Goal: Information Seeking & Learning: Understand process/instructions

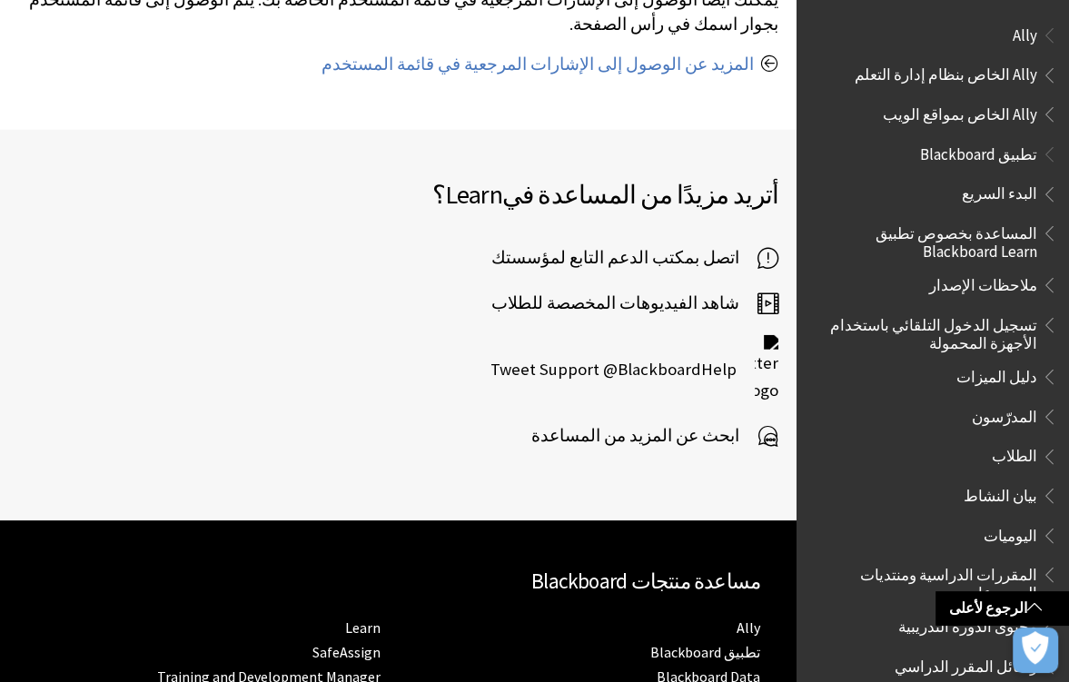
scroll to position [3435, 0]
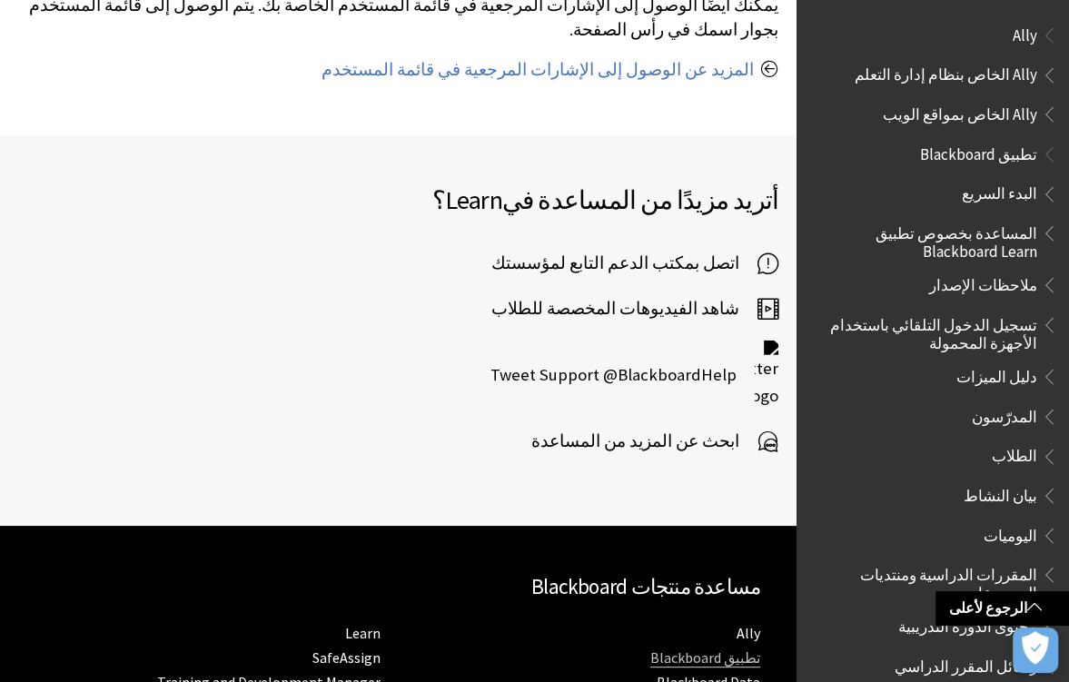
click at [736, 615] on link "تطبيق Blackboard" at bounding box center [705, 657] width 110 height 19
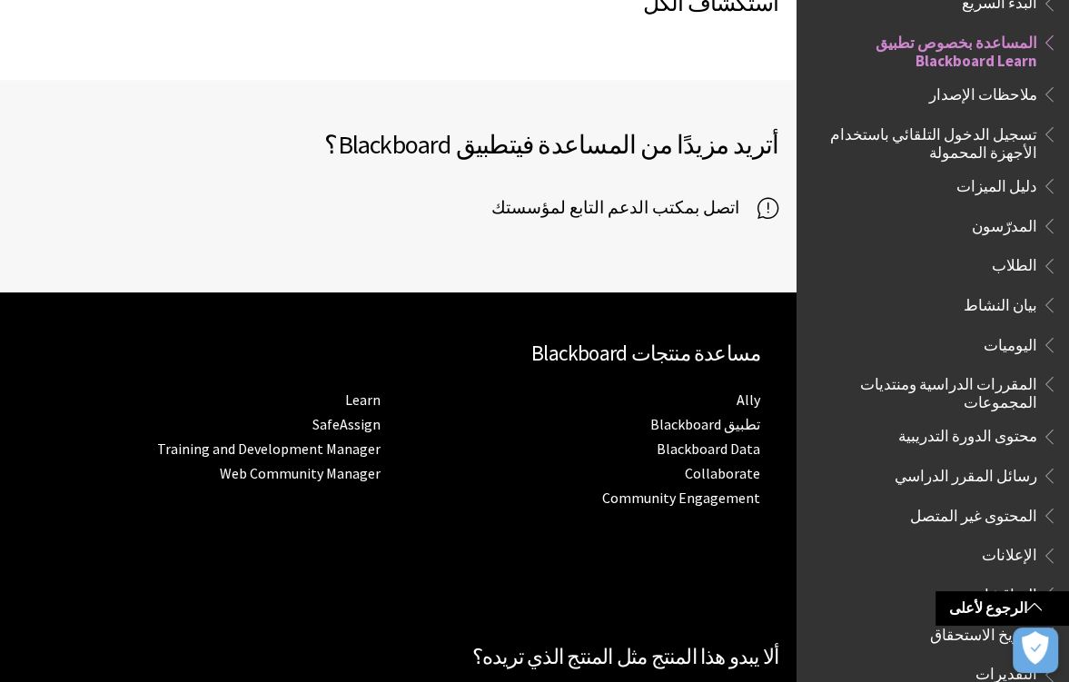
scroll to position [1492, 0]
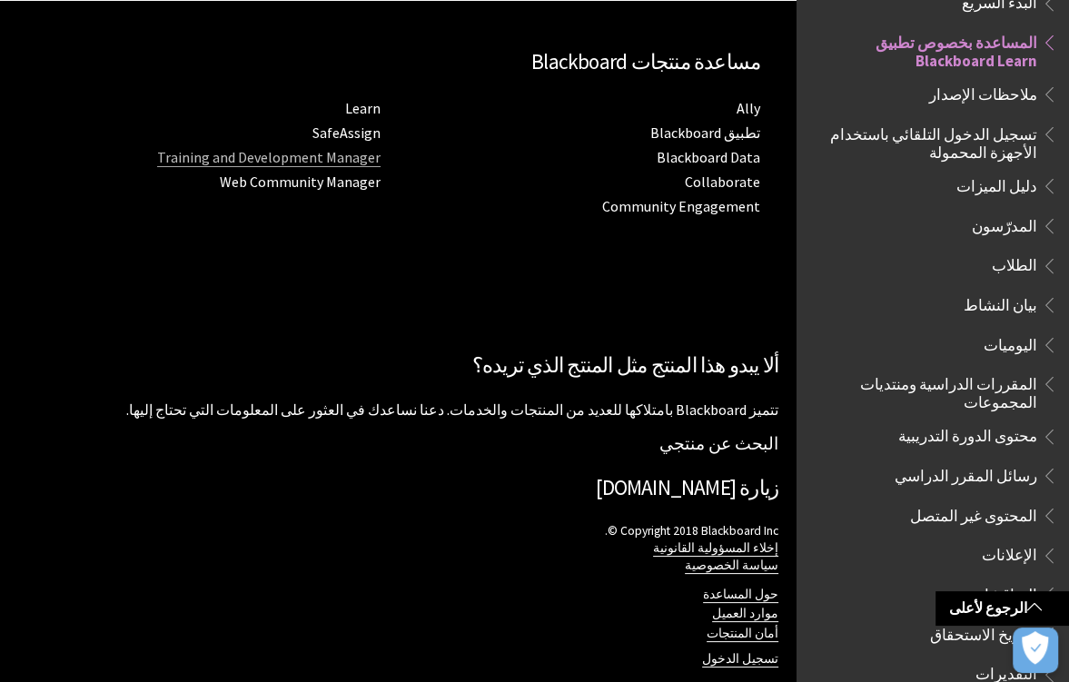
click at [300, 148] on link "Training and Development Manager" at bounding box center [268, 157] width 223 height 19
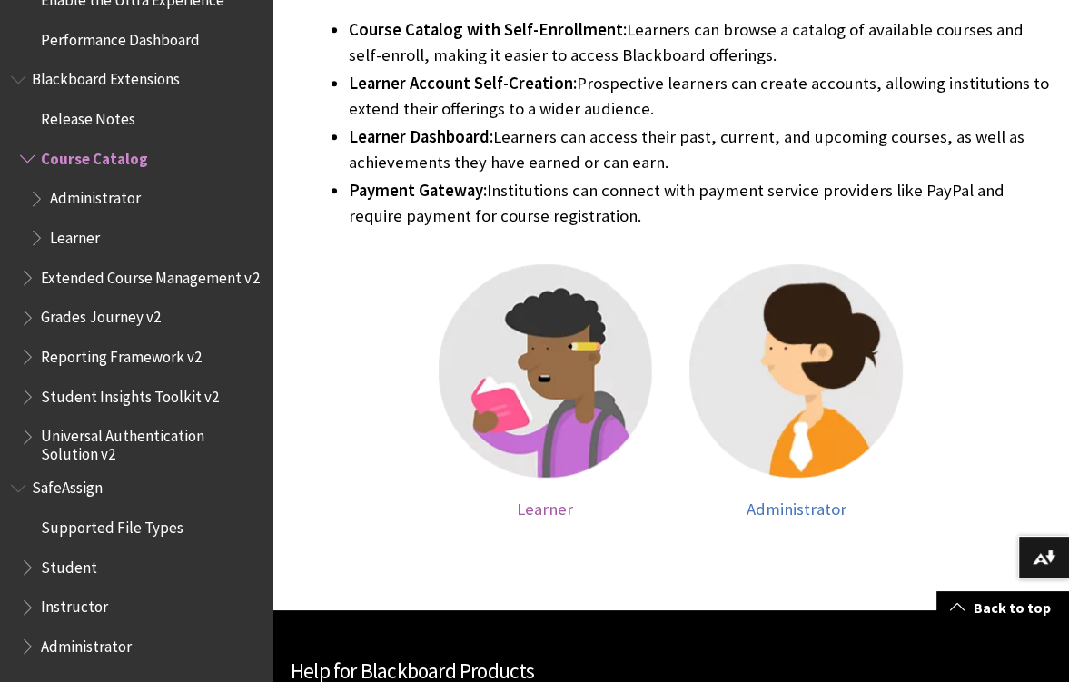
scroll to position [775, 0]
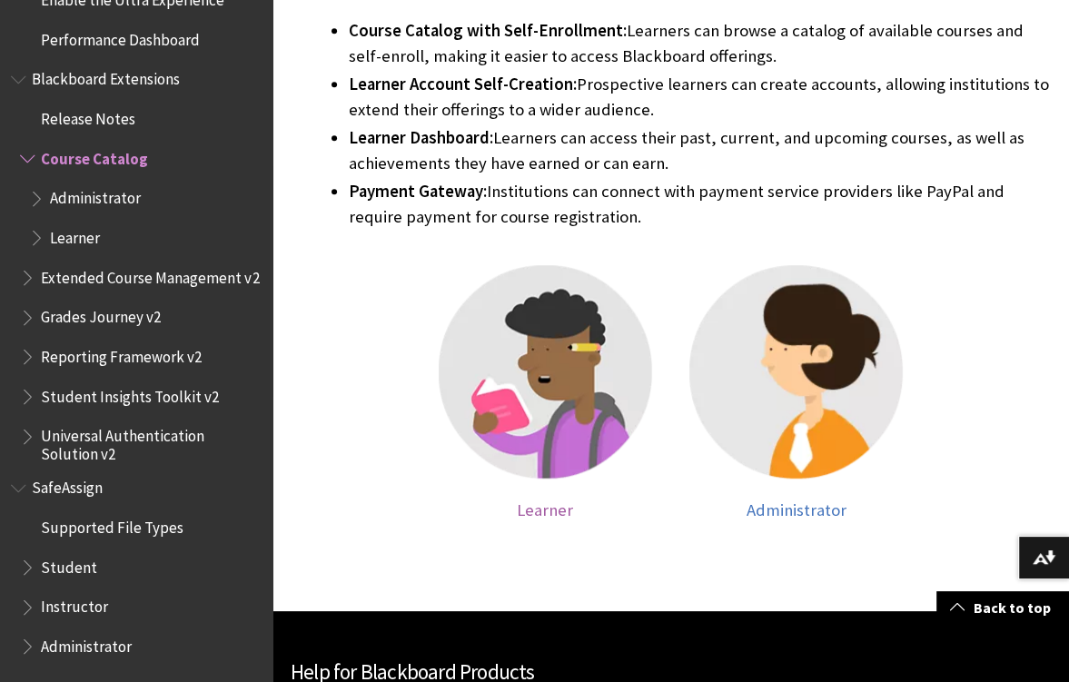
click at [552, 515] on span "Learner" at bounding box center [545, 509] width 56 height 21
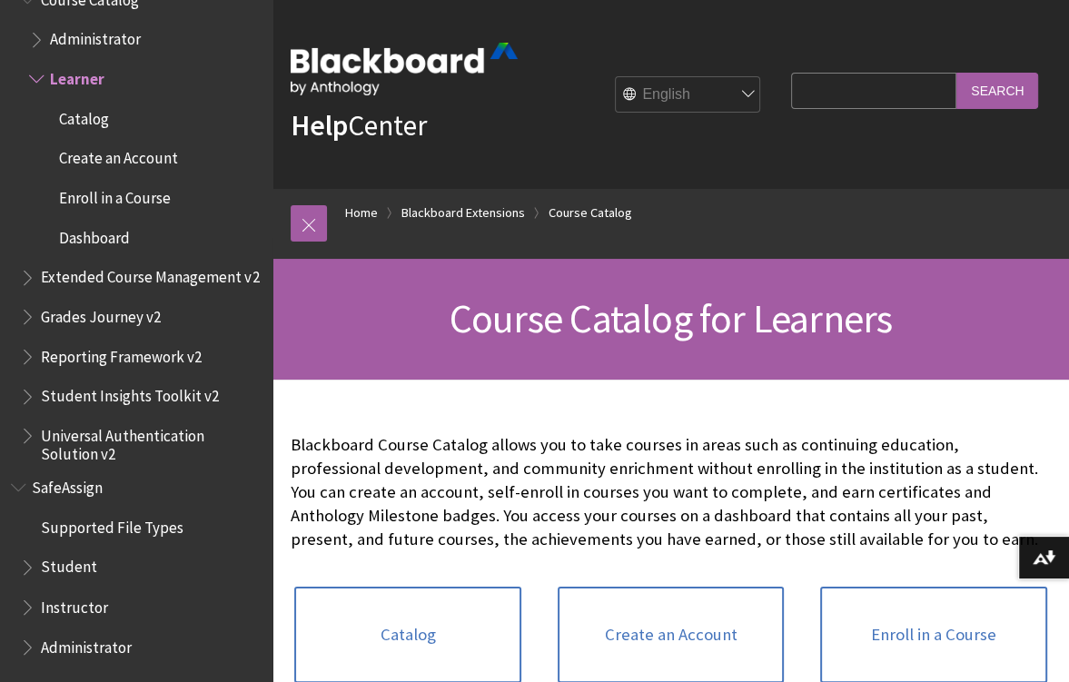
scroll to position [247, 0]
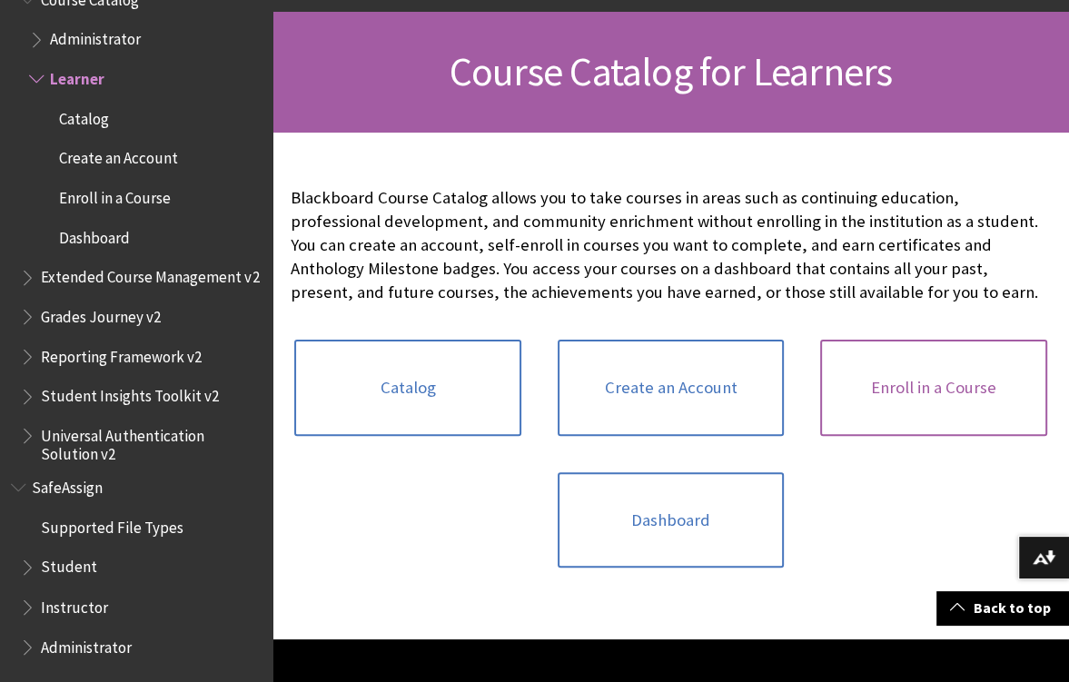
click at [932, 382] on link "Enroll in a Course" at bounding box center [933, 388] width 226 height 96
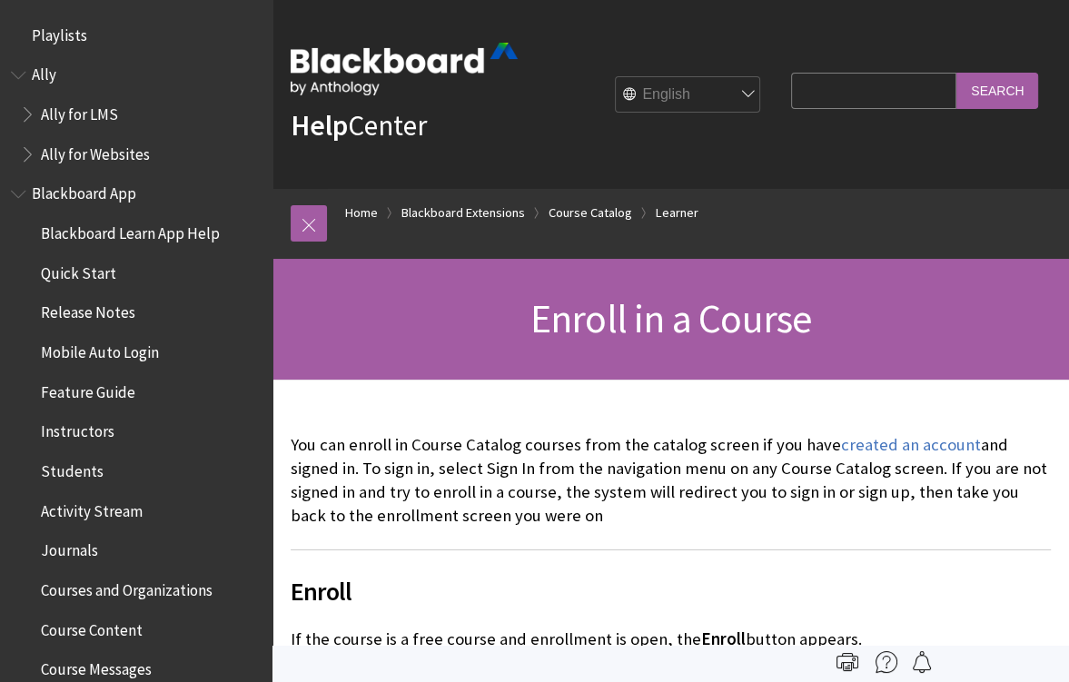
scroll to position [2081, 0]
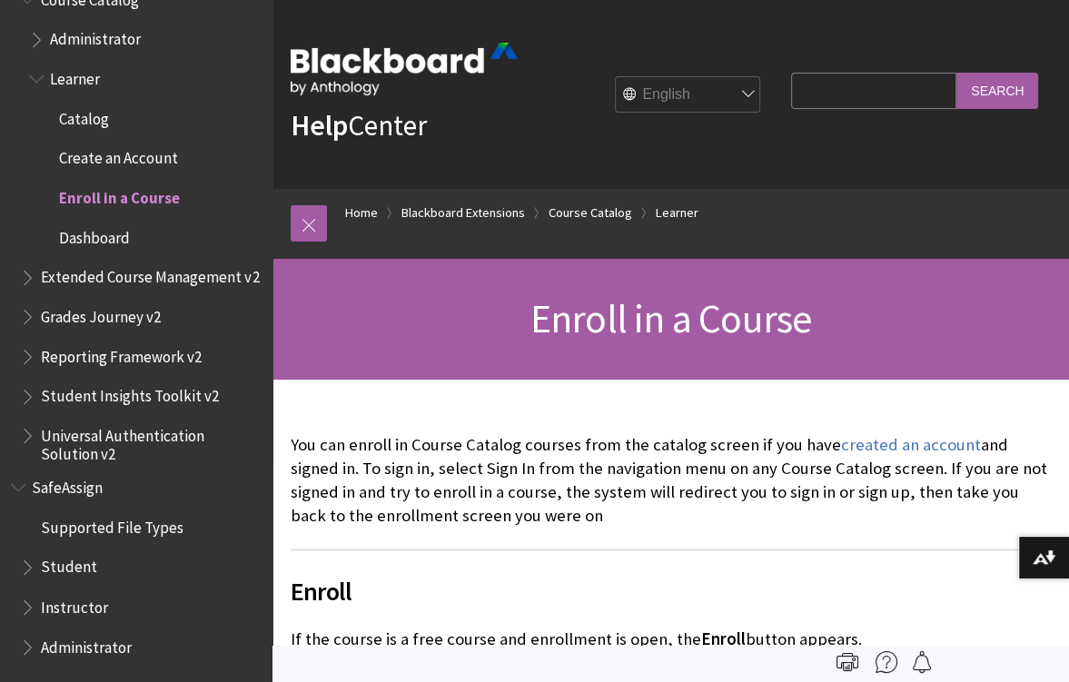
click at [731, 114] on div "English عربية Català Cymraeg Deutsch Español Suomi Français עברית Italiano 日本語 …" at bounding box center [644, 94] width 252 height 49
click at [730, 103] on select "English عربية Català Cymraeg Deutsch Español Suomi Français עברית Italiano 日本語 …" at bounding box center [688, 95] width 145 height 36
select select "/ar-sa/Blackboard_Extensions/Course_Catalog/Learner/Enroll"
click at [616, 77] on select "English عربية Català Cymraeg Deutsch Español Suomi Français עברית Italiano 日本語 …" at bounding box center [688, 95] width 145 height 36
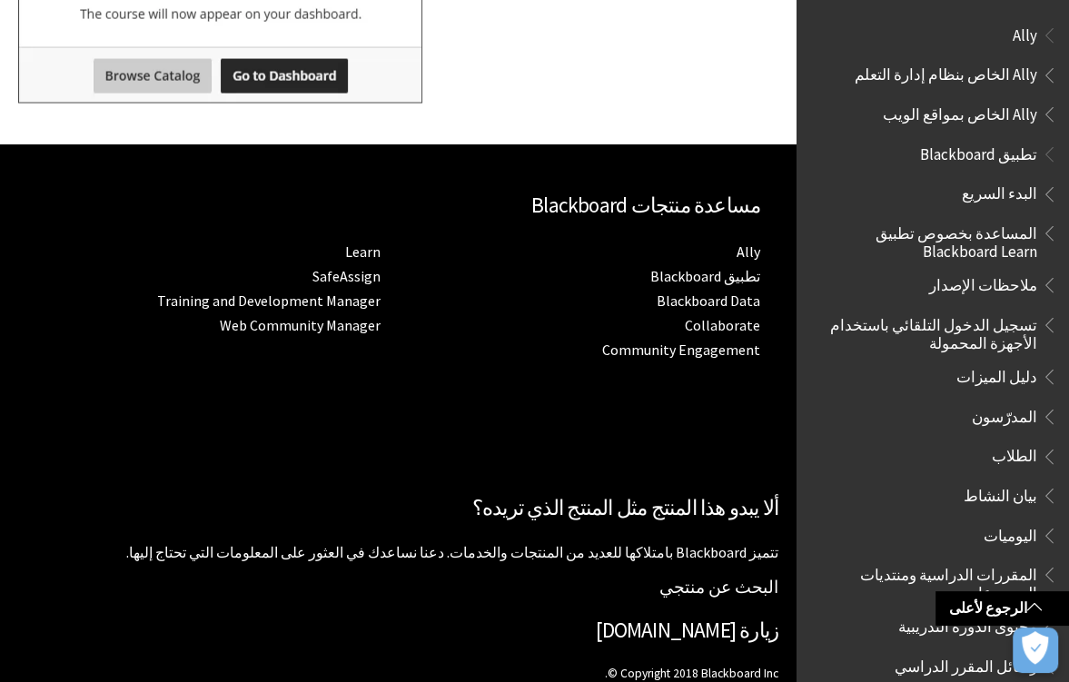
scroll to position [2796, 0]
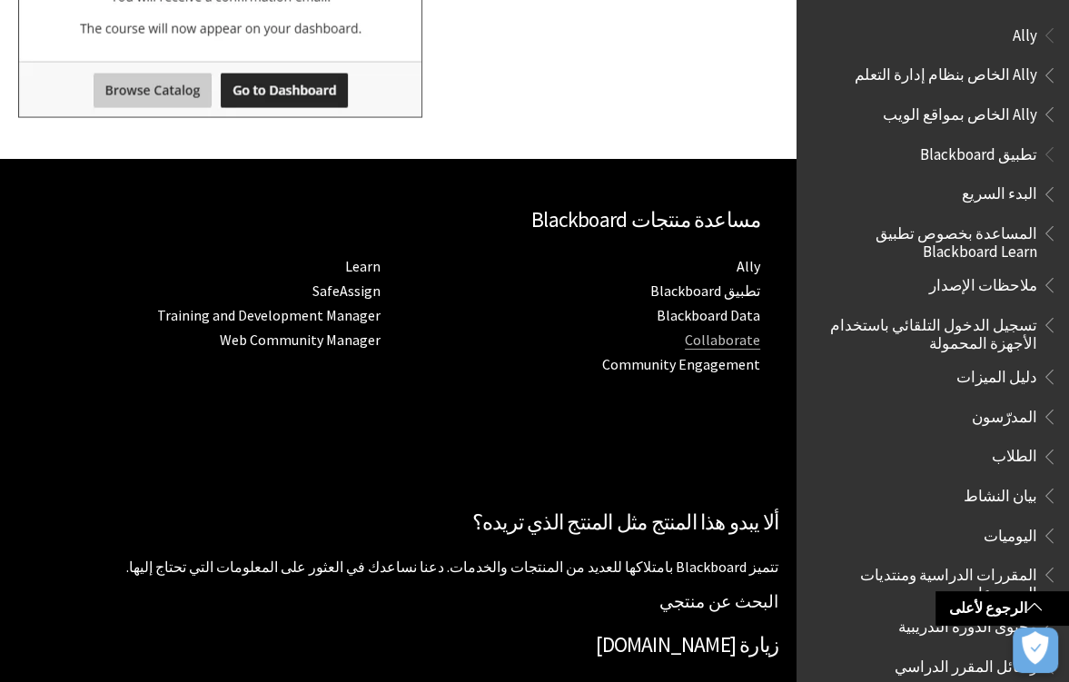
click at [719, 331] on link "Collaborate" at bounding box center [722, 340] width 75 height 19
